Goal: Information Seeking & Learning: Learn about a topic

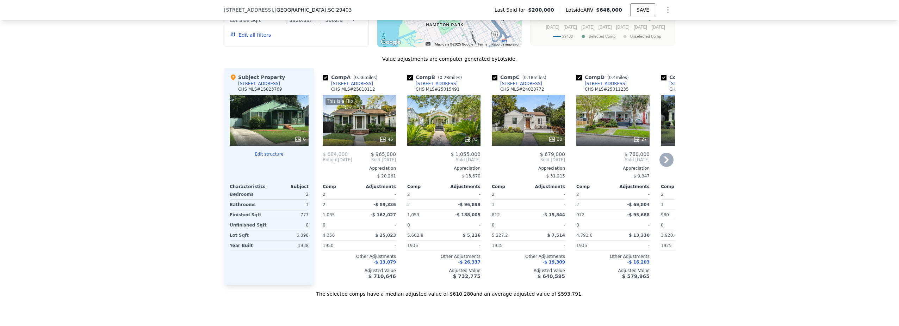
scroll to position [737, 0]
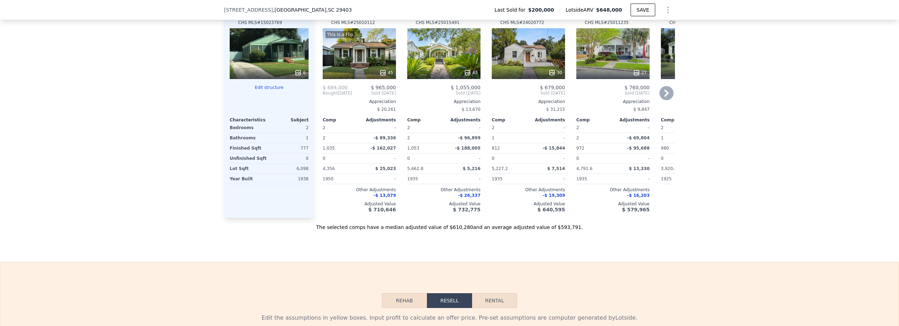
click at [666, 94] on icon at bounding box center [666, 93] width 14 height 14
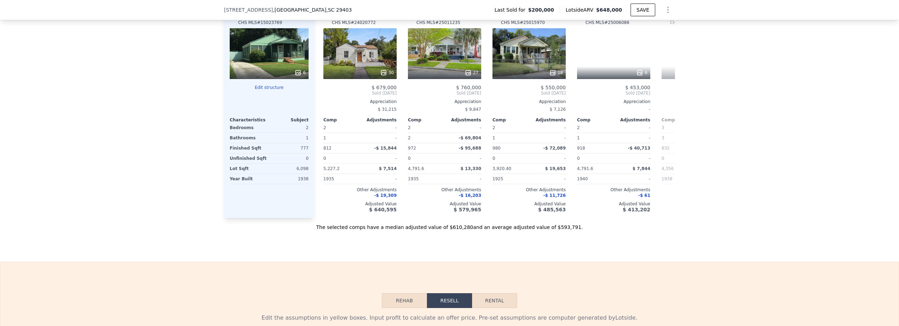
scroll to position [0, 169]
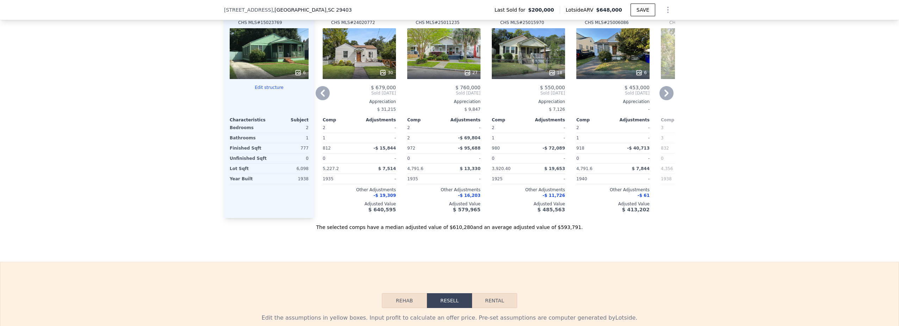
click at [513, 69] on div "18" at bounding box center [528, 53] width 73 height 51
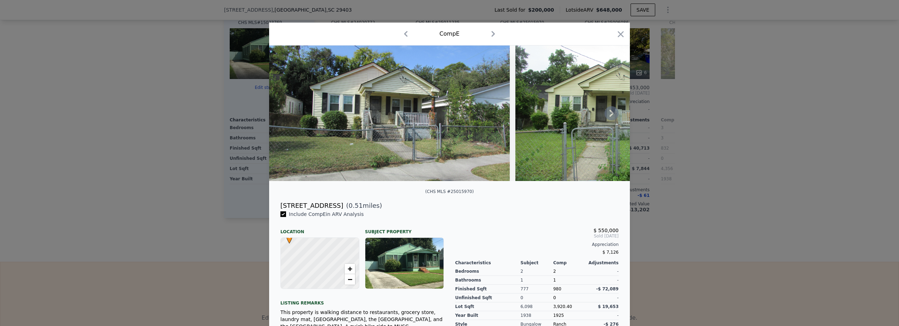
click at [609, 116] on icon at bounding box center [612, 113] width 14 height 14
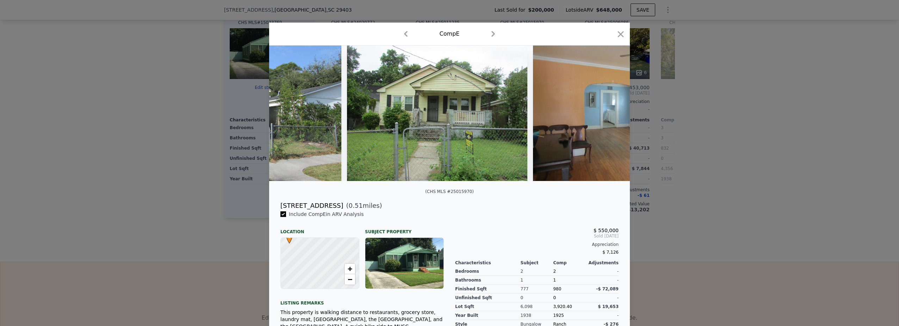
scroll to position [0, 169]
click at [609, 116] on div at bounding box center [449, 112] width 361 height 135
click at [609, 116] on icon at bounding box center [612, 113] width 14 height 14
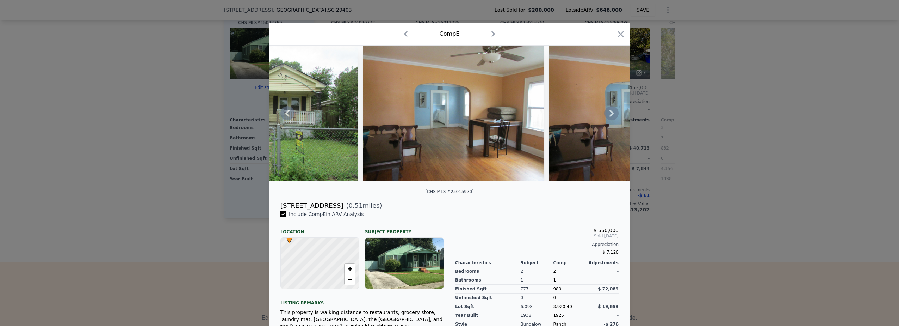
click at [609, 116] on icon at bounding box center [612, 113] width 14 height 14
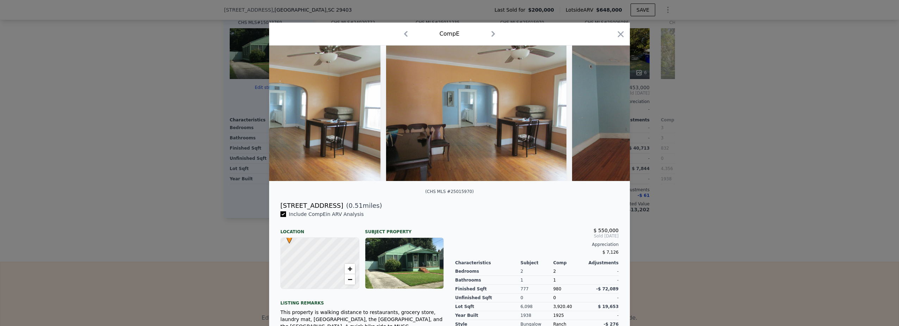
scroll to position [0, 507]
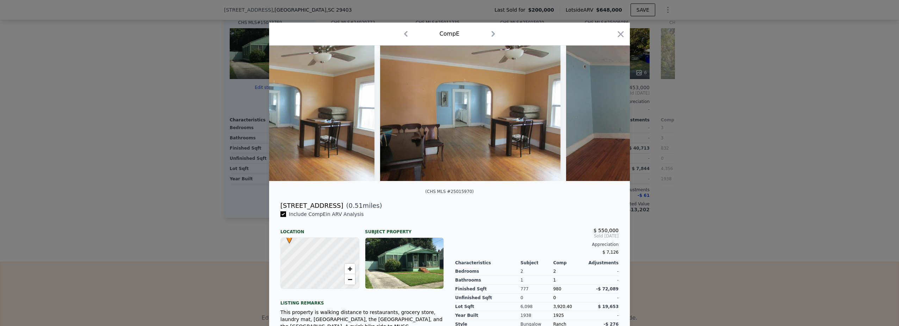
click at [609, 116] on img at bounding box center [656, 112] width 180 height 135
click at [609, 116] on icon at bounding box center [612, 113] width 14 height 14
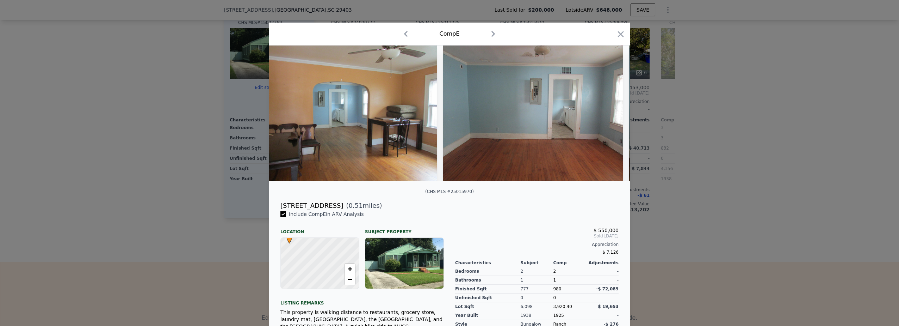
scroll to position [0, 676]
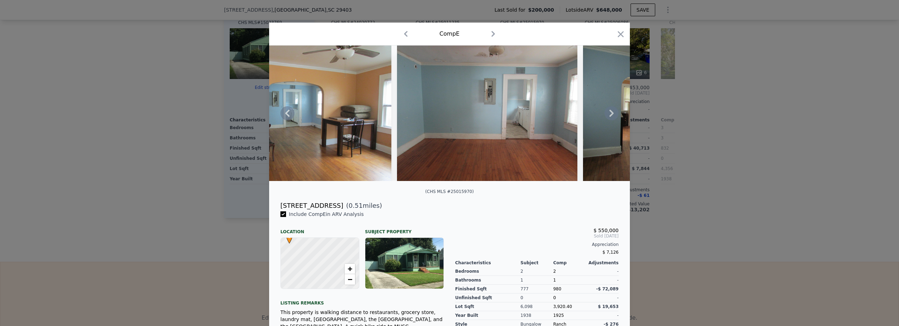
click at [286, 115] on icon at bounding box center [287, 113] width 14 height 14
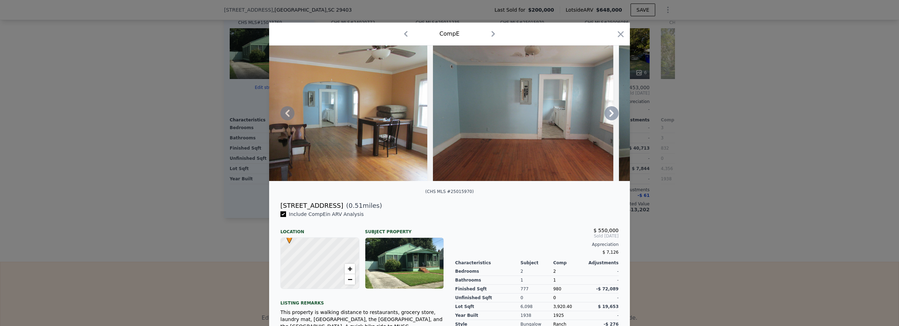
click at [286, 115] on div at bounding box center [449, 112] width 361 height 135
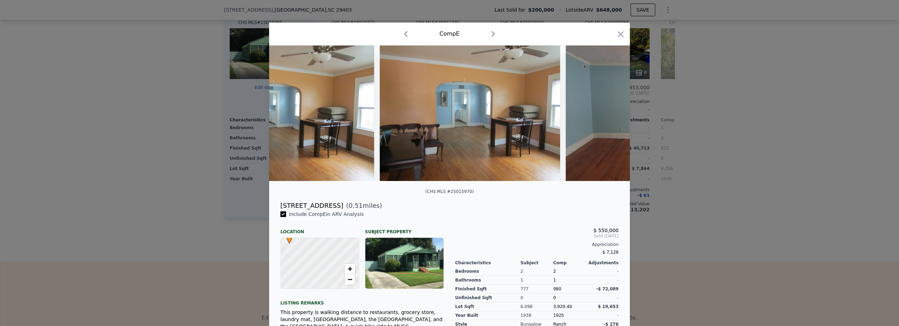
click at [286, 115] on img at bounding box center [284, 112] width 180 height 135
click at [286, 115] on icon at bounding box center [287, 113] width 14 height 14
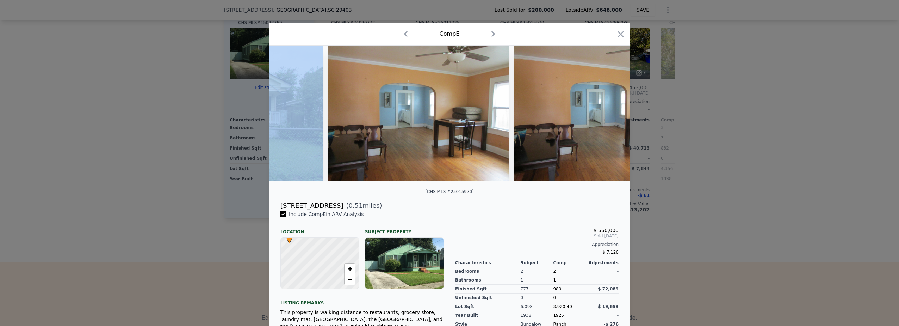
scroll to position [0, 338]
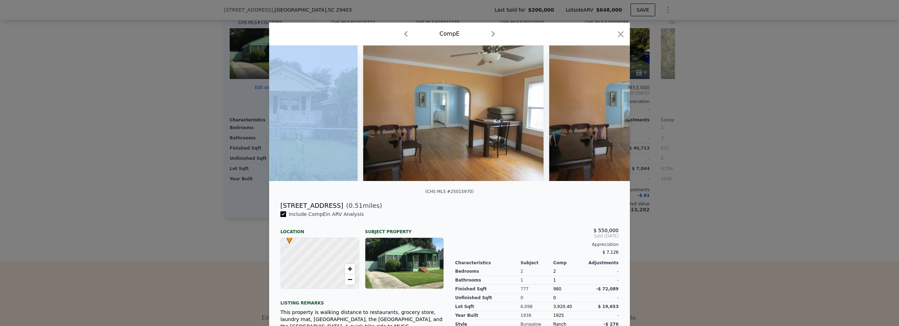
click at [286, 115] on img at bounding box center [267, 112] width 180 height 135
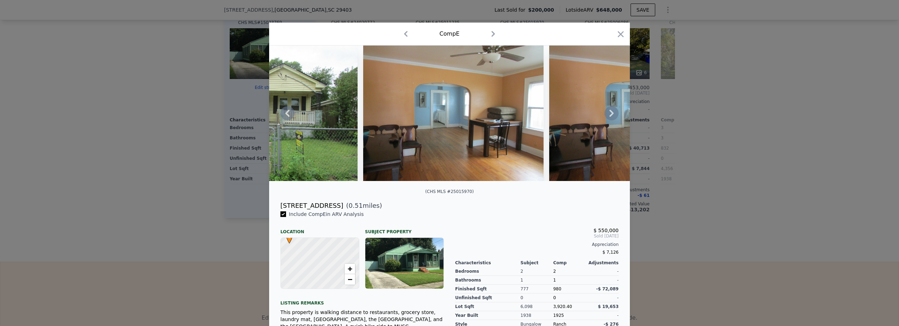
click at [286, 115] on icon at bounding box center [287, 113] width 14 height 14
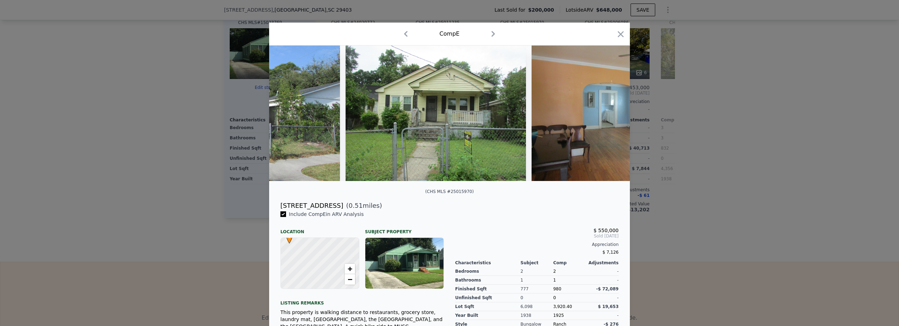
scroll to position [0, 169]
click at [612, 116] on icon at bounding box center [612, 113] width 14 height 14
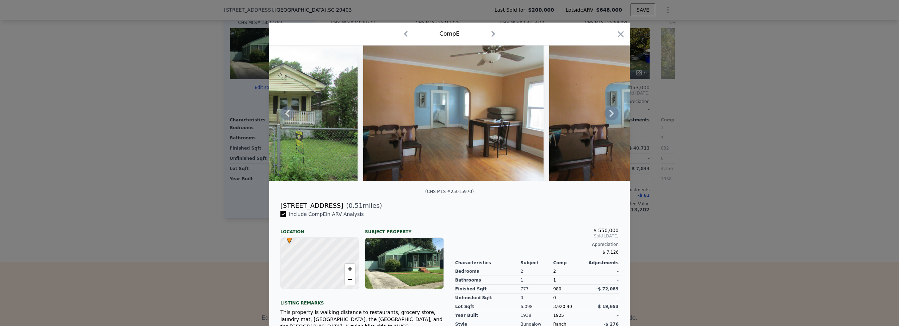
click at [612, 116] on icon at bounding box center [612, 113] width 14 height 14
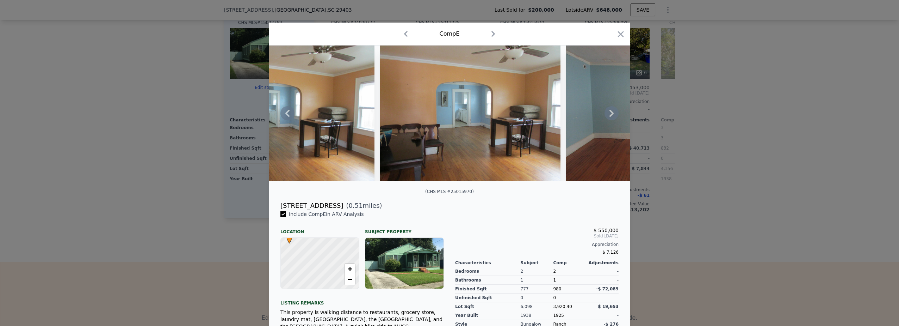
click at [612, 116] on icon at bounding box center [612, 113] width 14 height 14
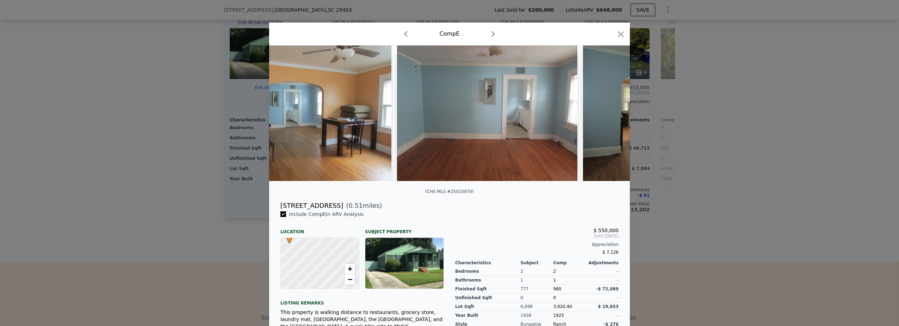
click at [612, 116] on img at bounding box center [673, 112] width 180 height 135
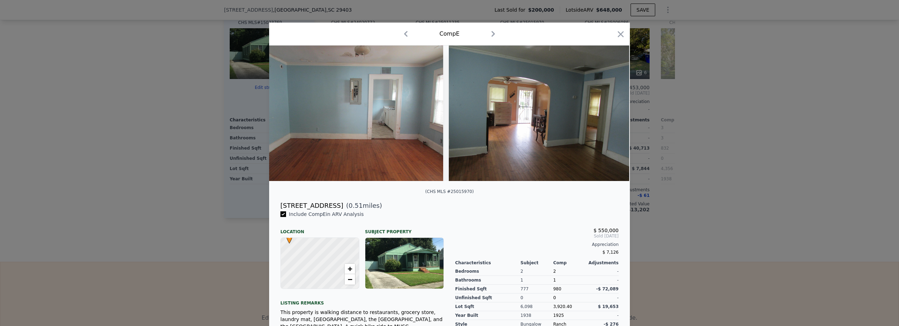
scroll to position [0, 845]
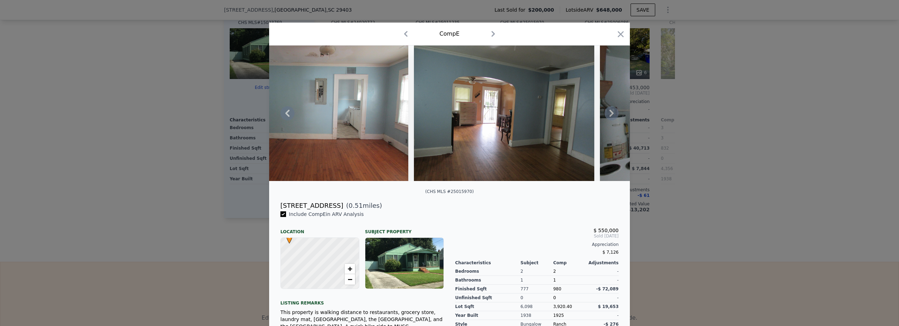
click at [612, 116] on icon at bounding box center [612, 113] width 14 height 14
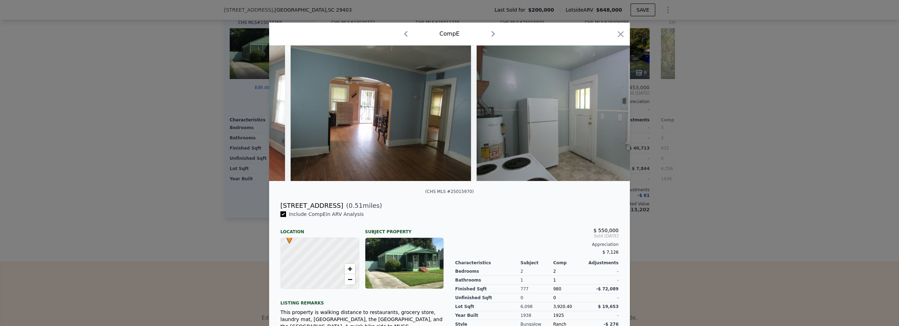
scroll to position [0, 1015]
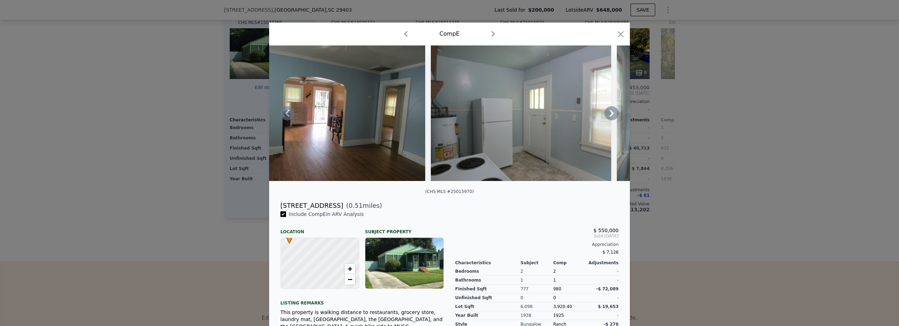
click at [609, 118] on icon at bounding box center [612, 113] width 14 height 14
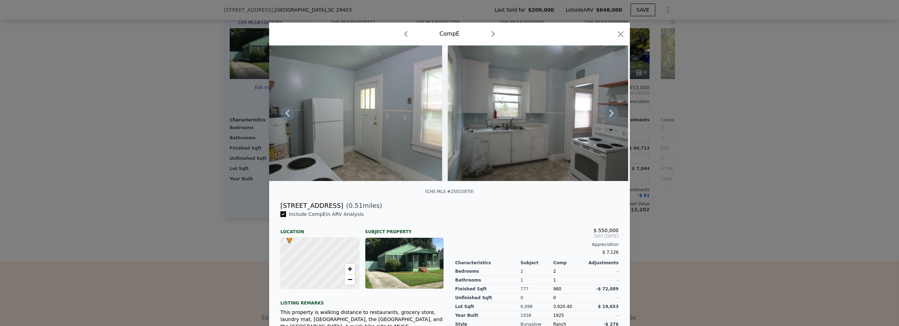
click at [609, 118] on icon at bounding box center [612, 113] width 14 height 14
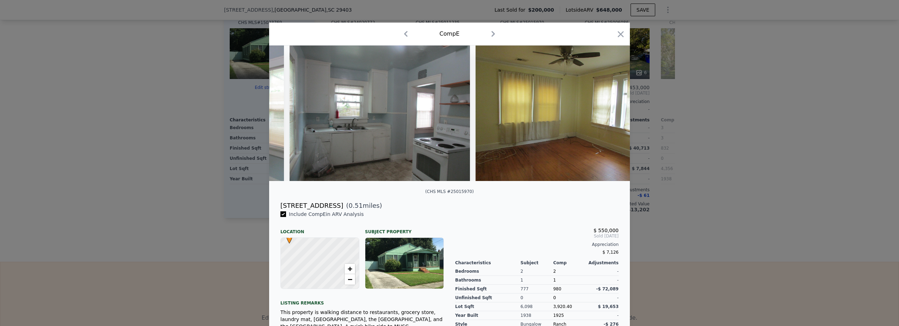
scroll to position [0, 1353]
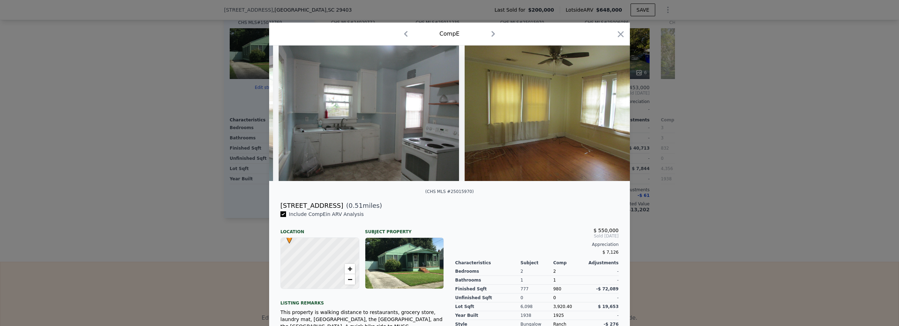
click at [609, 118] on div at bounding box center [449, 112] width 361 height 135
click at [609, 118] on icon at bounding box center [612, 113] width 14 height 14
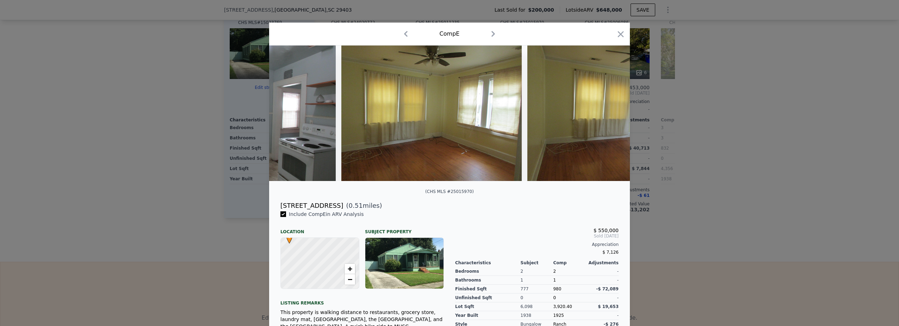
scroll to position [0, 1522]
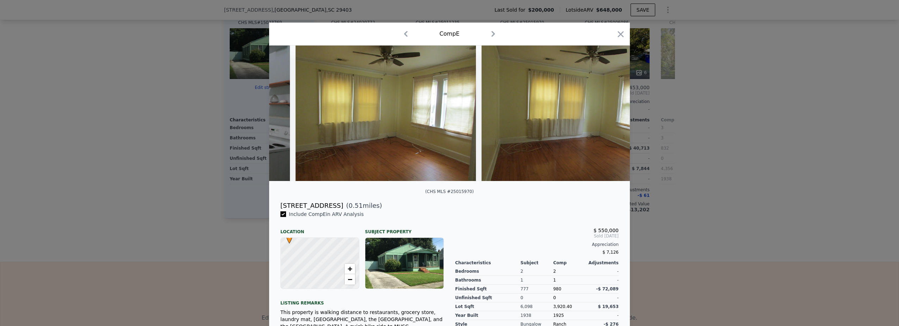
click at [606, 118] on div at bounding box center [449, 112] width 361 height 135
drag, startPoint x: 615, startPoint y: 243, endPoint x: 593, endPoint y: 235, distance: 23.1
click at [593, 235] on div "$ 550,000 Sold [DATE] Appreciation $ 7,126" at bounding box center [536, 239] width 163 height 35
drag, startPoint x: 593, startPoint y: 235, endPoint x: 616, endPoint y: 240, distance: 23.4
click at [616, 238] on span "Sold [DATE]" at bounding box center [536, 236] width 163 height 6
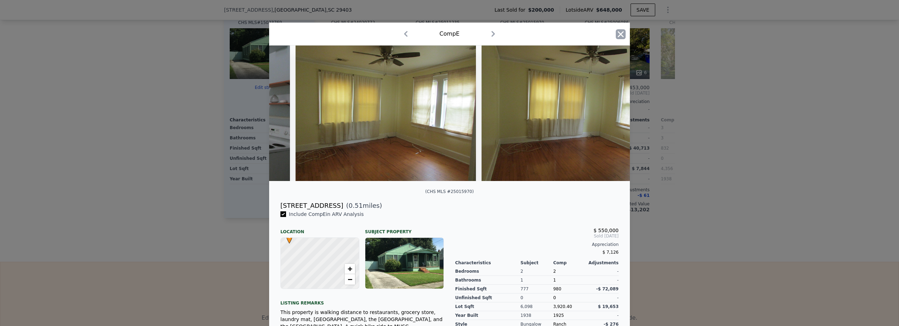
click at [618, 35] on icon "button" at bounding box center [621, 34] width 6 height 6
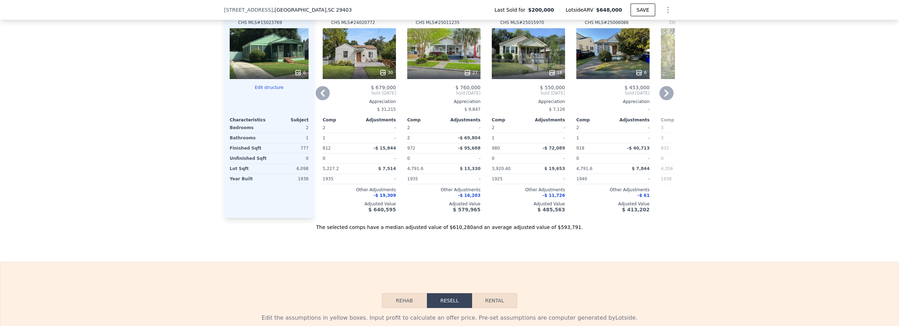
click at [438, 61] on div "27" at bounding box center [443, 53] width 73 height 51
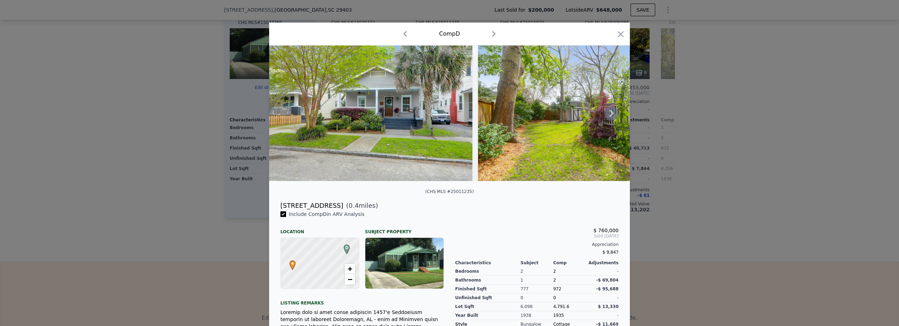
click at [610, 117] on icon at bounding box center [611, 113] width 4 height 7
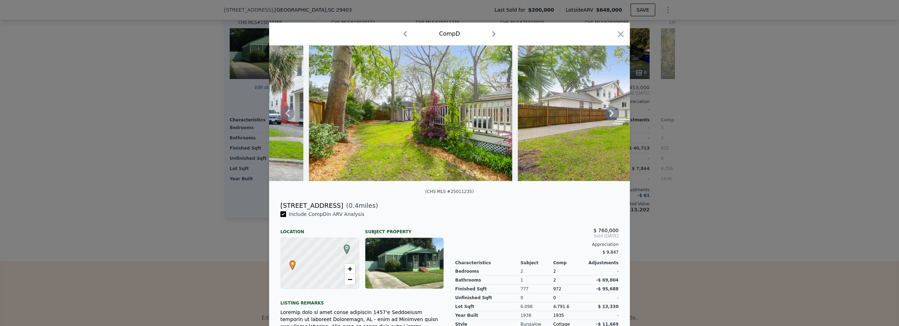
click at [610, 117] on icon at bounding box center [611, 113] width 4 height 7
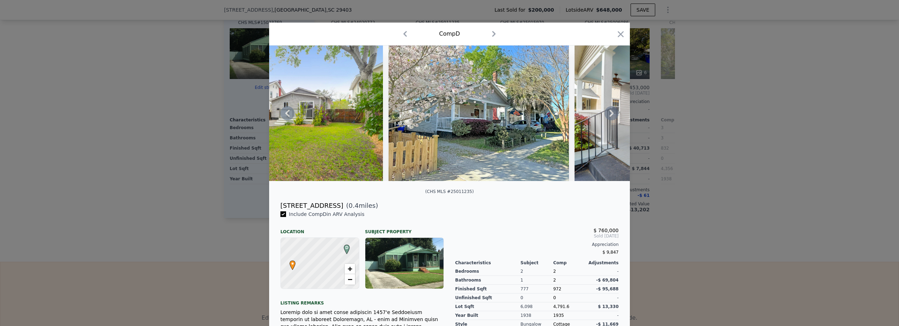
click at [610, 117] on icon at bounding box center [611, 113] width 4 height 7
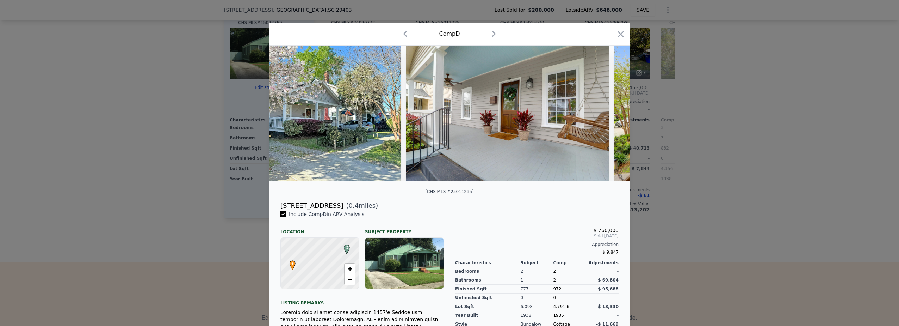
scroll to position [0, 676]
click at [610, 117] on div at bounding box center [449, 112] width 361 height 135
click at [618, 34] on icon "button" at bounding box center [621, 34] width 6 height 6
